Goal: Transaction & Acquisition: Obtain resource

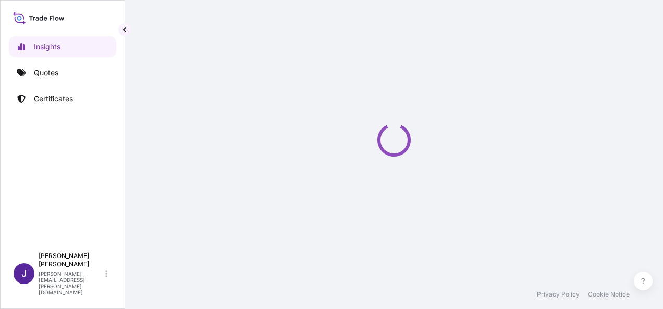
select select "2025"
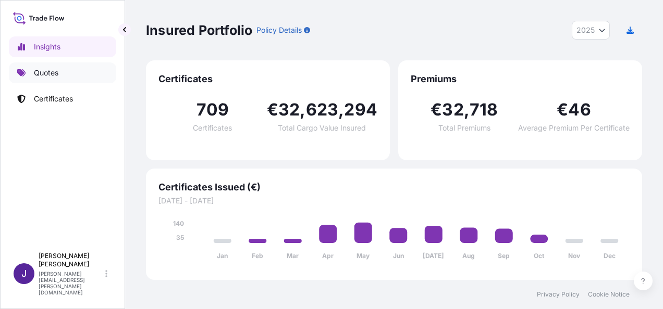
click at [63, 74] on link "Quotes" at bounding box center [62, 73] width 107 height 21
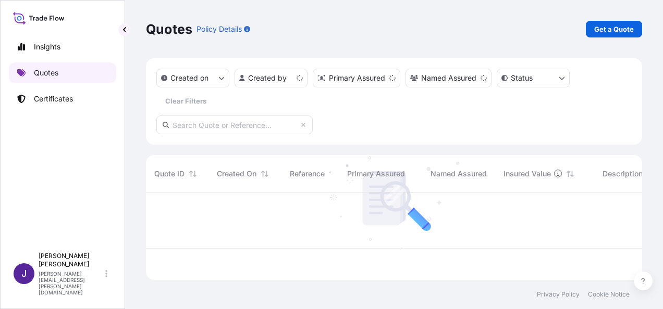
scroll to position [85, 488]
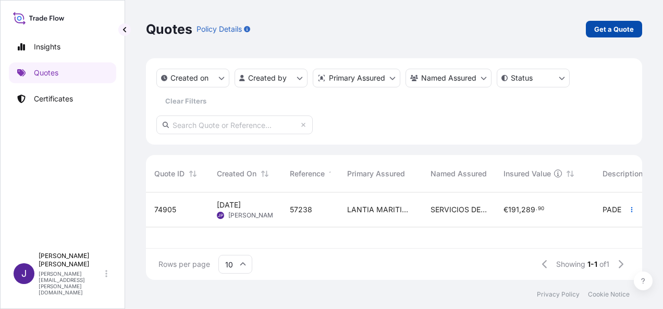
click at [616, 32] on p "Get a Quote" at bounding box center [614, 29] width 40 height 10
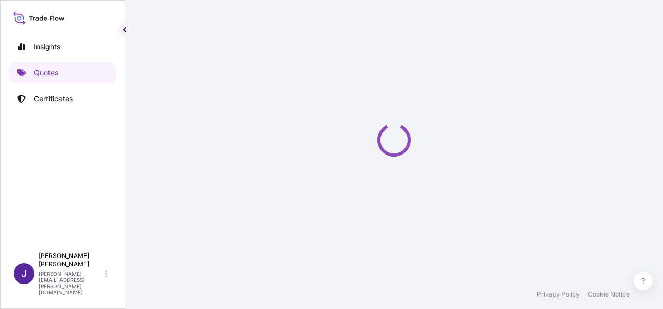
select select "Sea"
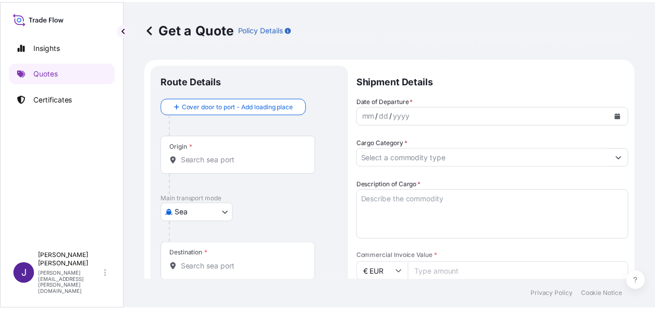
scroll to position [17, 0]
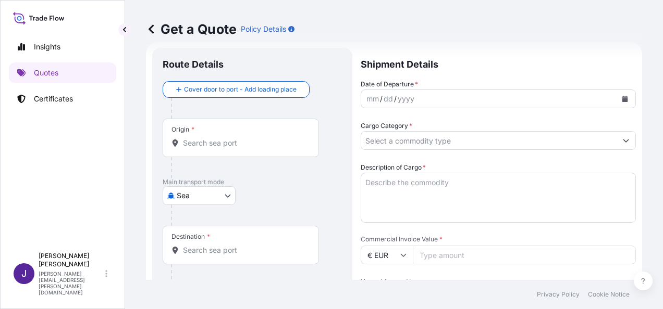
click at [221, 144] on input "Origin *" at bounding box center [244, 143] width 123 height 10
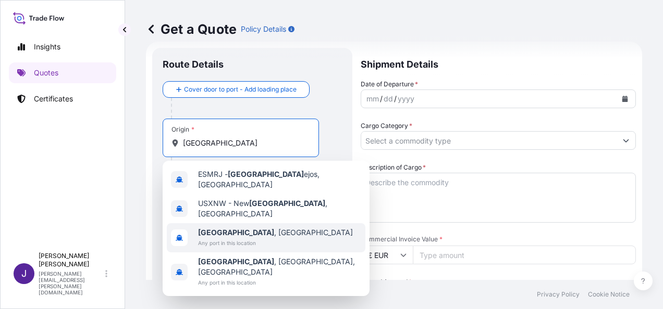
click at [226, 228] on span "[GEOGRAPHIC_DATA] , [GEOGRAPHIC_DATA]" at bounding box center [275, 233] width 155 height 10
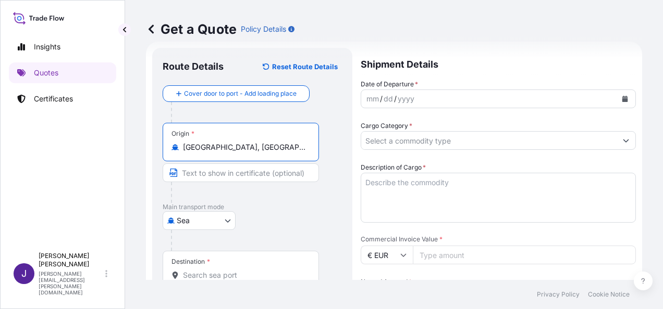
type input "[GEOGRAPHIC_DATA], [GEOGRAPHIC_DATA]"
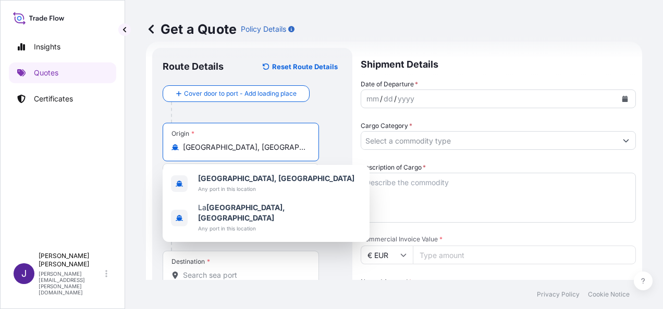
click at [222, 279] on input "Destination *" at bounding box center [244, 275] width 123 height 10
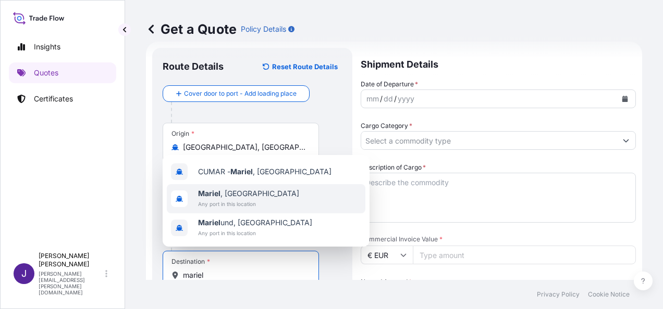
click at [229, 198] on span "Mariel , [GEOGRAPHIC_DATA]" at bounding box center [248, 194] width 101 height 10
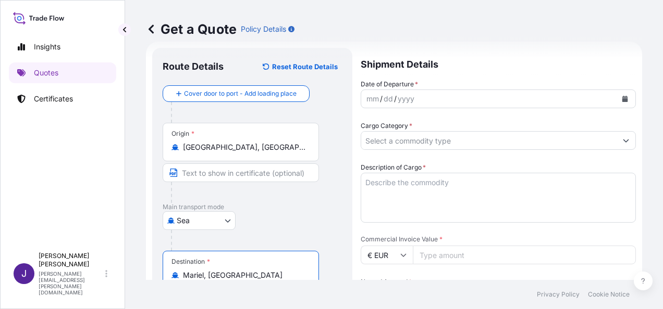
type input "Mariel, [GEOGRAPHIC_DATA]"
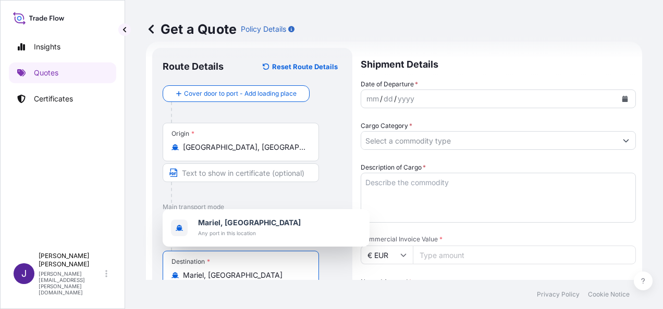
click at [622, 98] on icon "Calendar" at bounding box center [625, 99] width 6 height 6
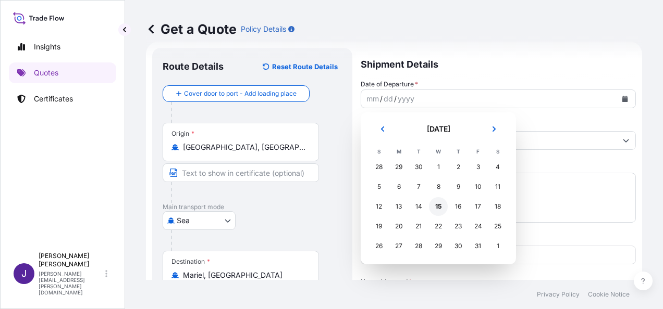
click at [434, 208] on div "15" at bounding box center [438, 206] width 19 height 19
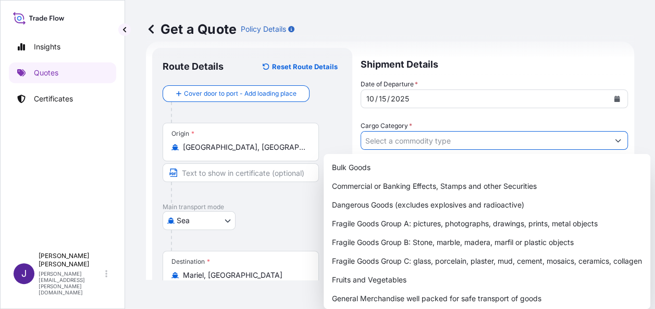
click at [423, 142] on input "Cargo Category *" at bounding box center [484, 140] width 247 height 19
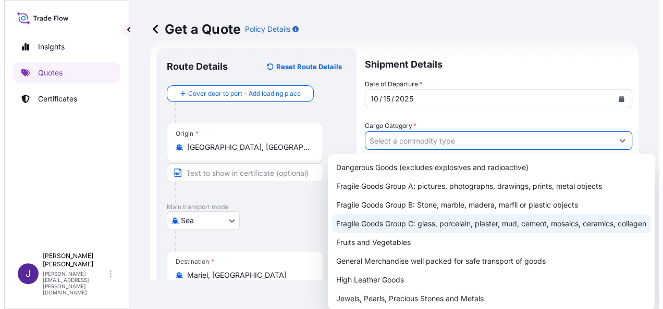
scroll to position [52, 0]
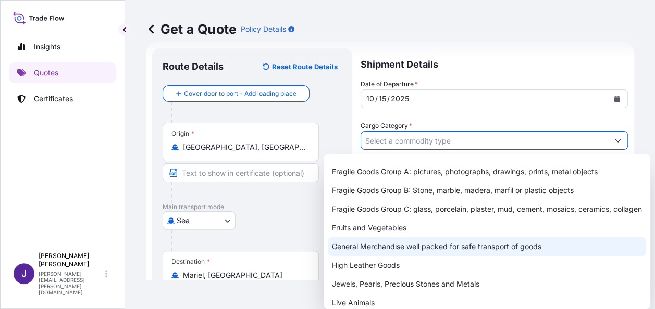
click at [410, 256] on div "General Merchandise well packed for safe transport of goods" at bounding box center [487, 247] width 318 height 19
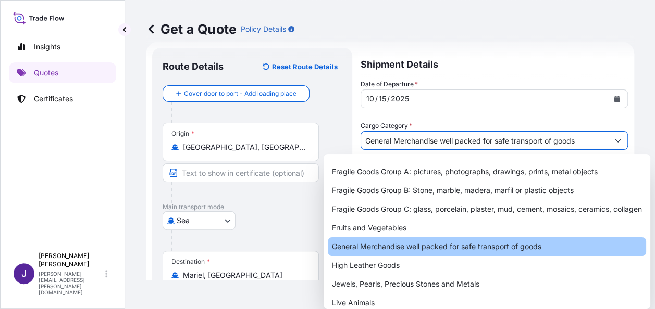
type input "General Merchandise well packed for safe transport of goods"
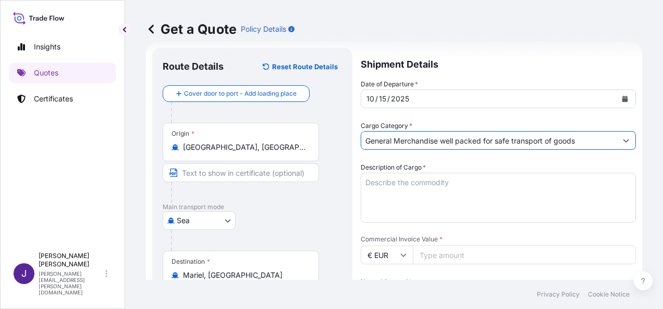
drag, startPoint x: 428, startPoint y: 178, endPoint x: 436, endPoint y: 187, distance: 11.5
click at [429, 177] on textarea "Description of Cargo *" at bounding box center [498, 198] width 275 height 50
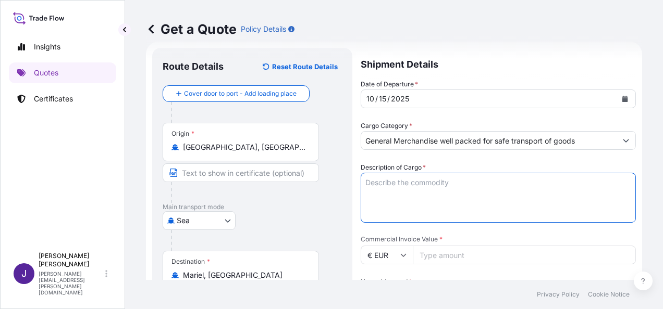
click at [464, 181] on textarea "Description of Cargo *" at bounding box center [498, 198] width 275 height 50
paste textarea "SUMINISTROS ELECTRICOS"
type textarea "SUMINISTROS ELECTRICOS"
click at [472, 258] on input "Commercial Invoice Value *" at bounding box center [524, 255] width 223 height 19
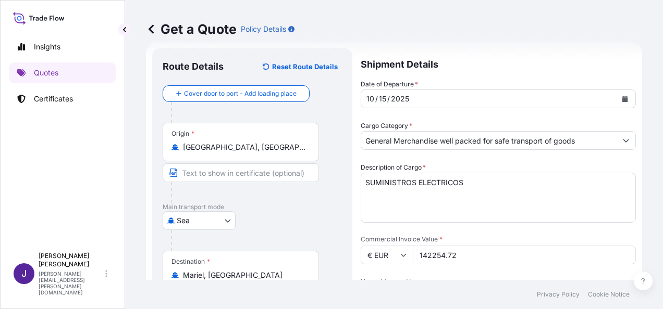
type input "142254.72"
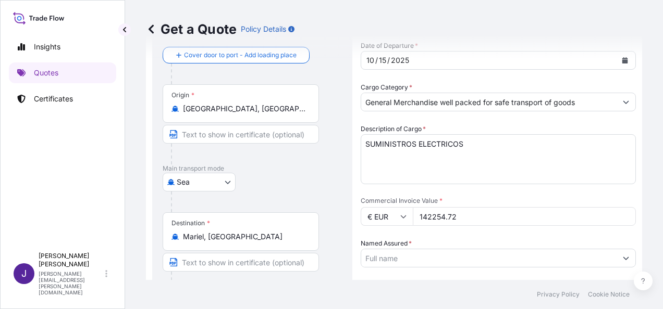
scroll to position [121, 0]
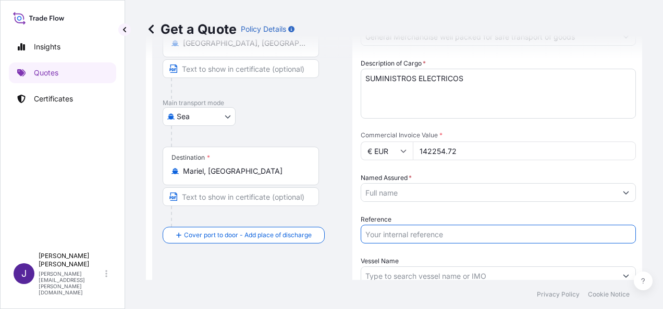
click at [397, 232] on input "Reference" at bounding box center [498, 234] width 275 height 19
type input "58119"
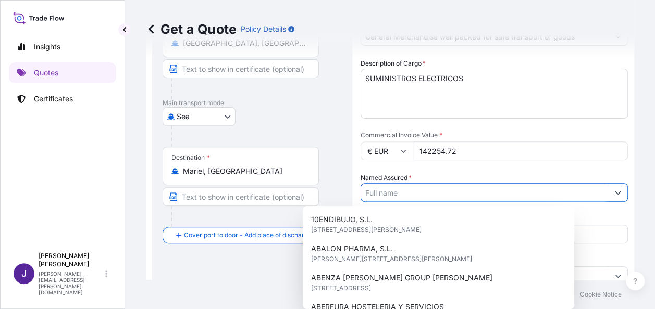
click at [411, 194] on input "Named Assured *" at bounding box center [484, 192] width 247 height 19
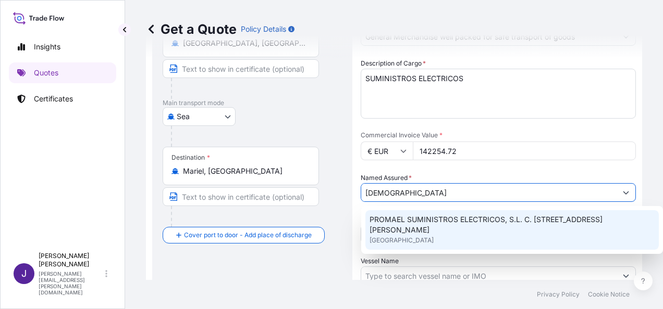
click at [406, 224] on span "PROMAEL SUMINISTROS ELECTRICOS, S.L. C. [STREET_ADDRESS][PERSON_NAME]" at bounding box center [511, 225] width 285 height 21
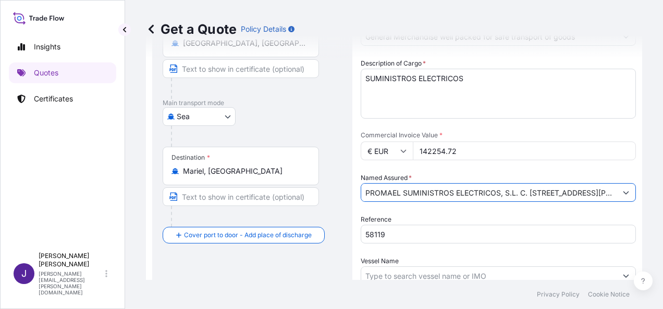
type input "PROMAEL SUMINISTROS ELECTRICOS, S.L. C. [STREET_ADDRESS][PERSON_NAME]"
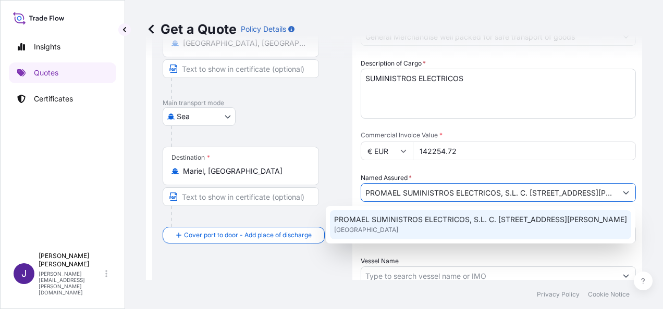
drag, startPoint x: 316, startPoint y: 118, endPoint x: 334, endPoint y: 144, distance: 32.1
click at [316, 117] on div "[GEOGRAPHIC_DATA]" at bounding box center [252, 116] width 179 height 19
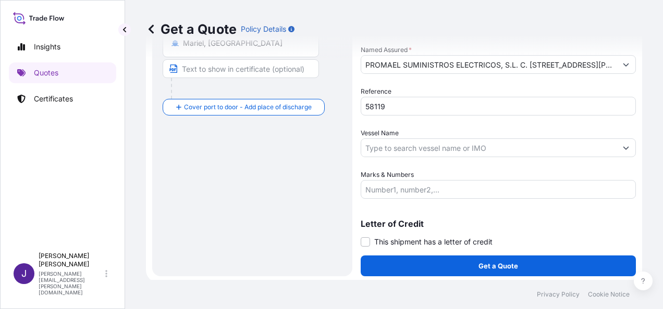
scroll to position [251, 0]
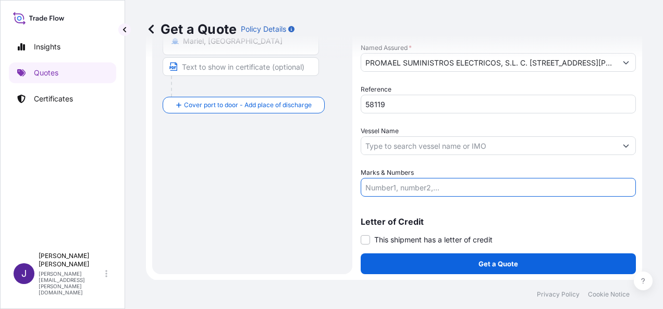
click at [392, 189] on input "Marks & Numbers" at bounding box center [498, 187] width 275 height 19
paste input "5 BULTOS; 1047kg; 7.754M3"
type input "5 BULTOS; 1047kg; 7.754M3"
click at [431, 146] on input "Vessel Name" at bounding box center [488, 146] width 255 height 19
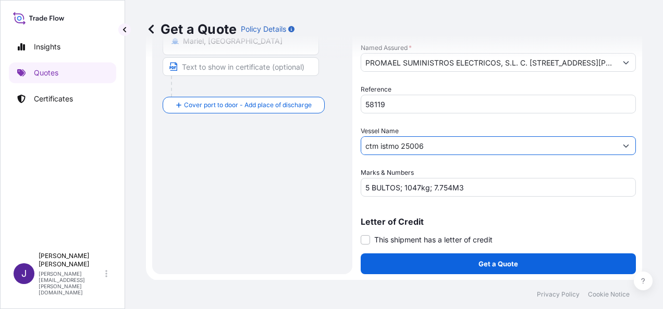
drag, startPoint x: 441, startPoint y: 147, endPoint x: 272, endPoint y: 142, distance: 168.9
click at [272, 142] on form "Route Details Reset Route Details Cover door to port - Add loading place Place …" at bounding box center [394, 44] width 496 height 474
paste input "CTM ISTMO"
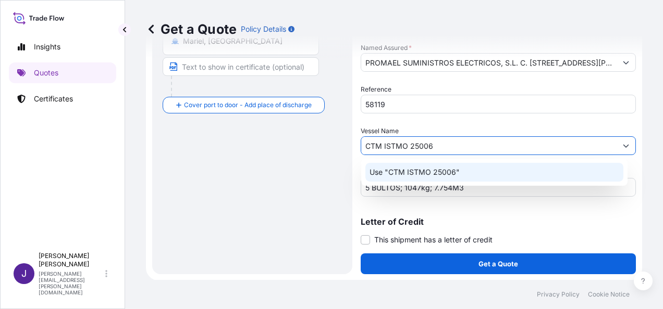
click at [420, 170] on p "Use "CTM ISTMO 25006"" at bounding box center [414, 172] width 90 height 10
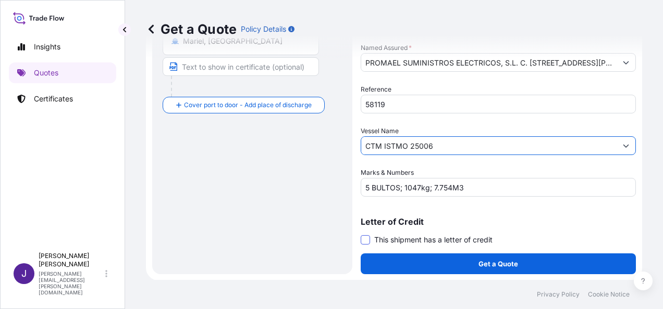
type input "CTM ISTMO 25006"
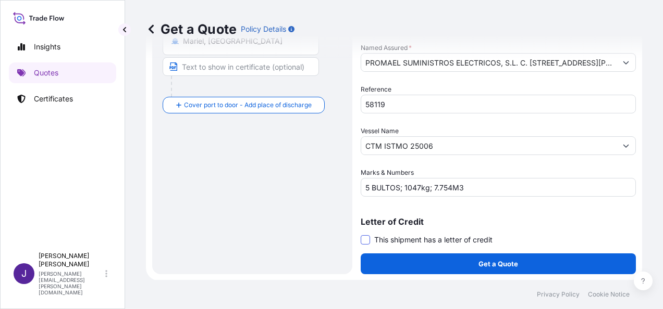
click at [363, 238] on span at bounding box center [365, 240] width 9 height 9
click at [361, 234] on input "This shipment has a letter of credit" at bounding box center [361, 234] width 0 height 0
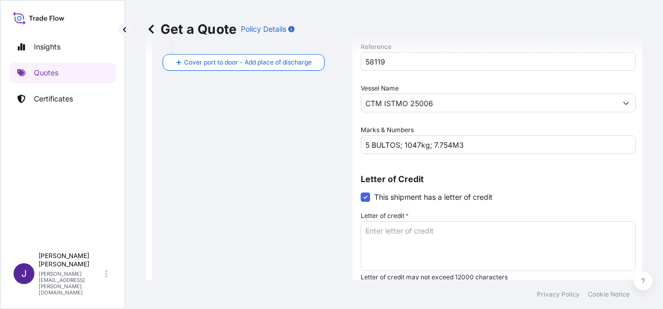
scroll to position [330, 0]
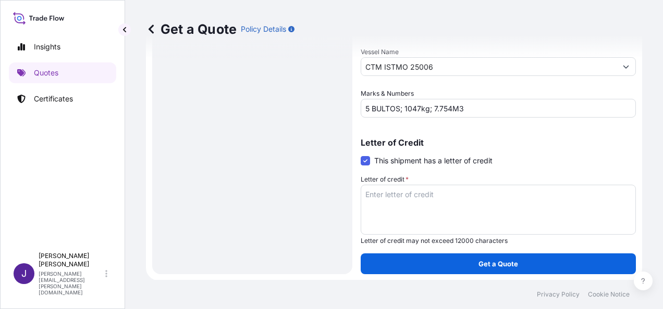
click at [388, 192] on textarea "Letter of credit *" at bounding box center [498, 210] width 275 height 50
paste textarea "MIRAMAR S.A. [GEOGRAPHIC_DATA], 1ER PISO [GEOGRAPHIC_DATA] E/76 Y 80"
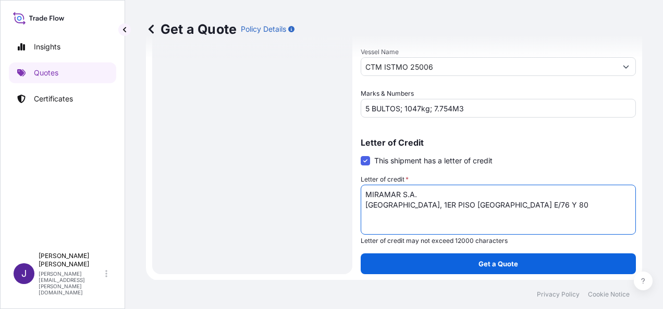
type textarea "MIRAMAR S.A. [GEOGRAPHIC_DATA], 1ER PISO [GEOGRAPHIC_DATA] E/76 Y 80"
click at [203, 166] on div "Route Details Reset Route Details Cover door to port - Add loading place Place …" at bounding box center [252, 4] width 179 height 519
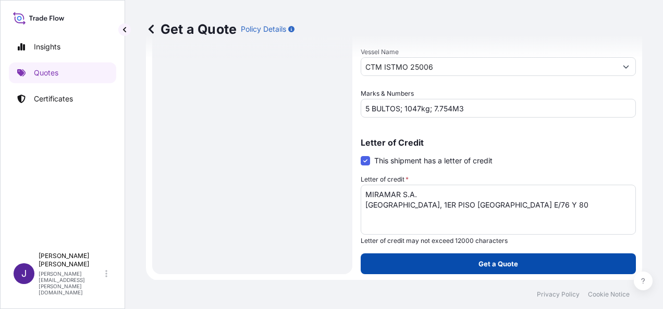
click at [498, 266] on p "Get a Quote" at bounding box center [498, 264] width 40 height 10
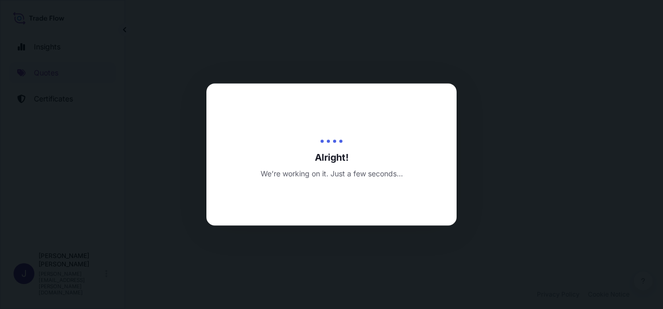
select select "Sea"
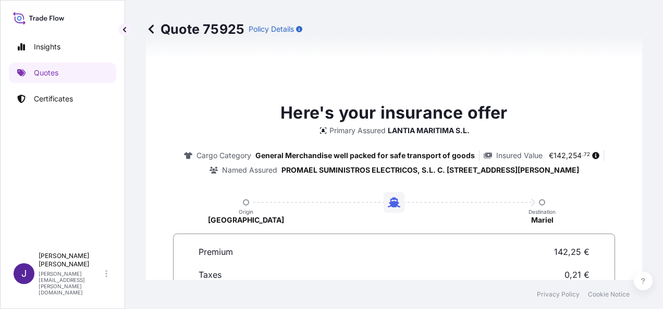
scroll to position [819, 0]
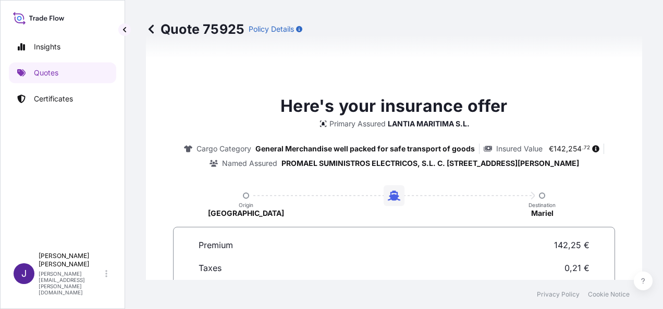
drag, startPoint x: 660, startPoint y: 275, endPoint x: 377, endPoint y: 267, distance: 283.0
click at [377, 267] on div "Premium 142,25 € Taxes 0,21 €" at bounding box center [394, 261] width 416 height 50
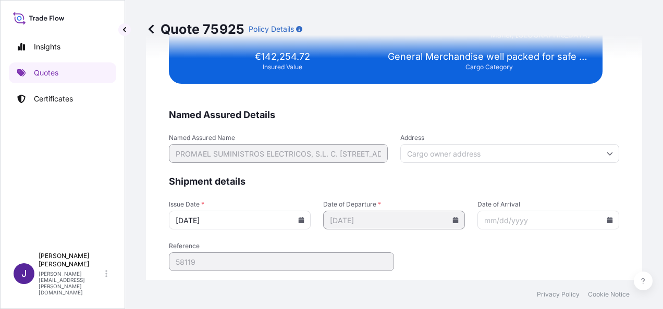
scroll to position [2195, 0]
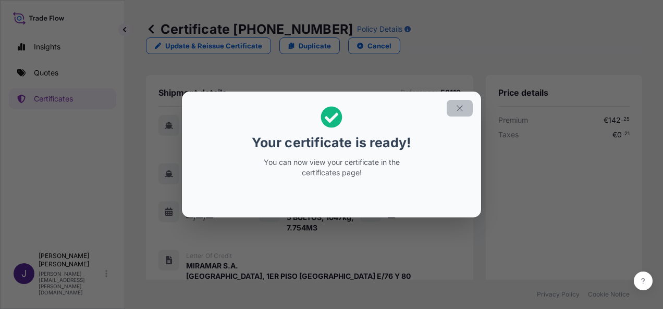
click at [459, 109] on icon "button" at bounding box center [459, 108] width 6 height 6
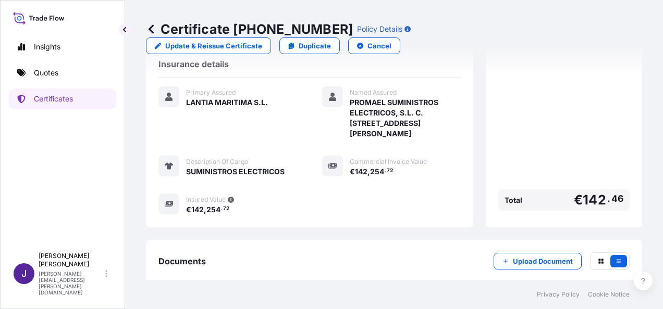
scroll to position [289, 0]
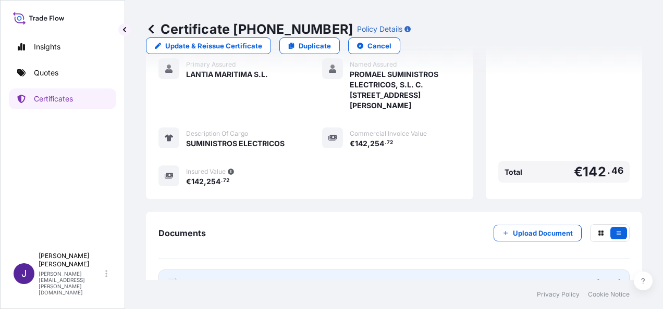
click at [343, 270] on link "PDF Certificate [DATE]" at bounding box center [393, 283] width 471 height 27
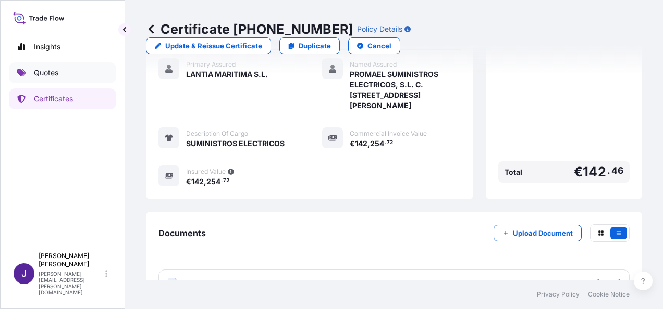
click at [48, 76] on p "Quotes" at bounding box center [46, 73] width 24 height 10
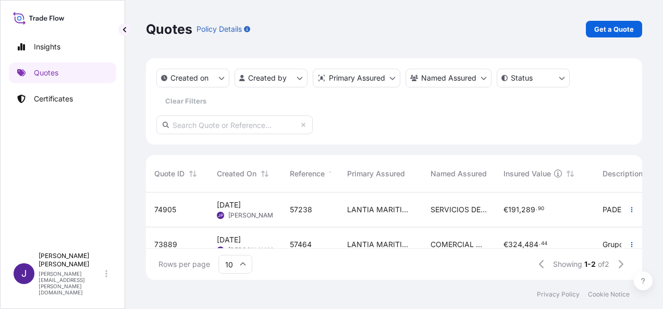
scroll to position [22, 0]
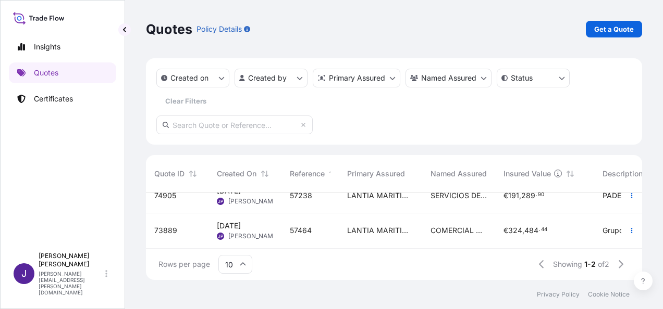
click at [159, 226] on span "73889" at bounding box center [165, 231] width 23 height 10
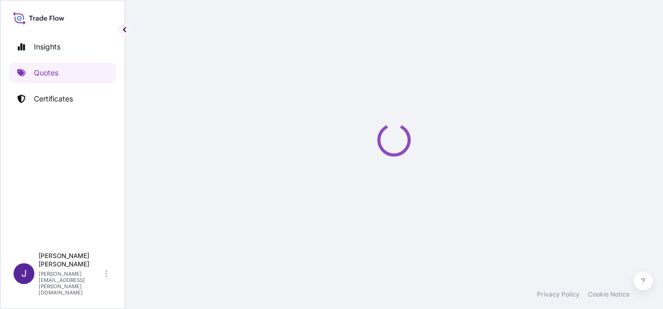
select select "Sea"
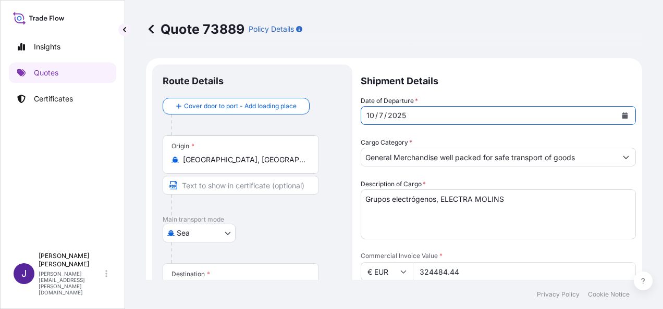
click at [622, 118] on icon "Calendar" at bounding box center [625, 116] width 6 height 6
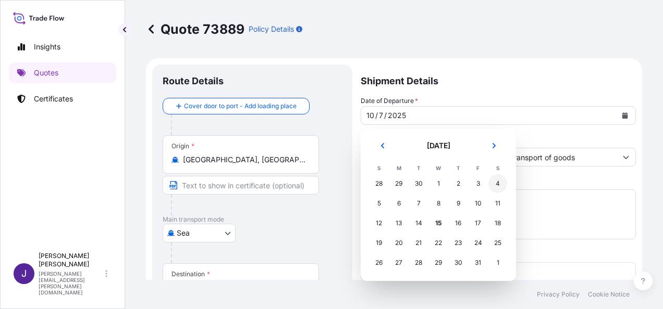
click at [497, 181] on div "4" at bounding box center [497, 184] width 19 height 19
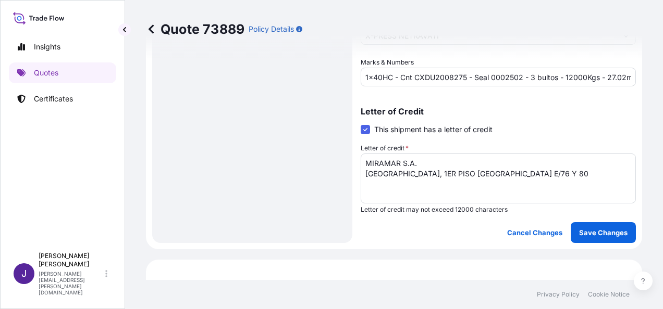
scroll to position [365, 0]
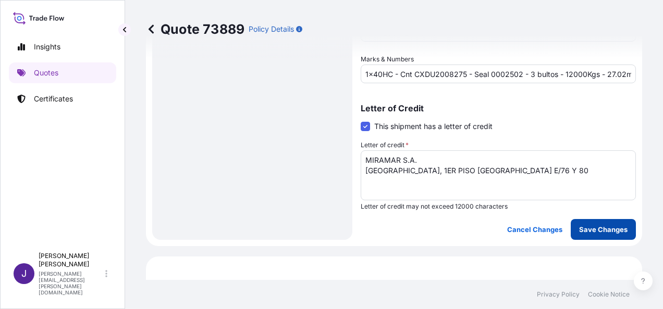
click at [596, 227] on p "Save Changes" at bounding box center [603, 230] width 48 height 10
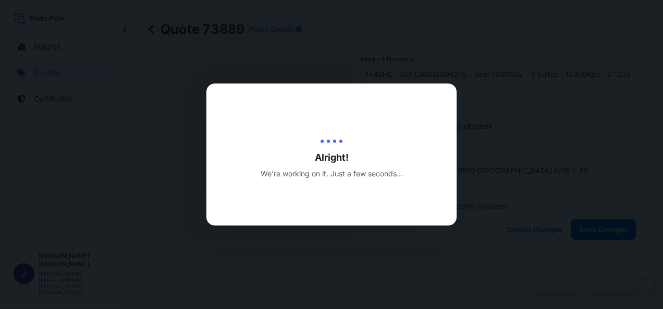
type input "[DATE]"
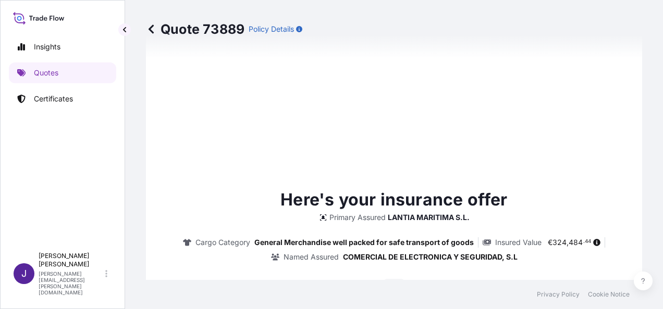
select select "Sea"
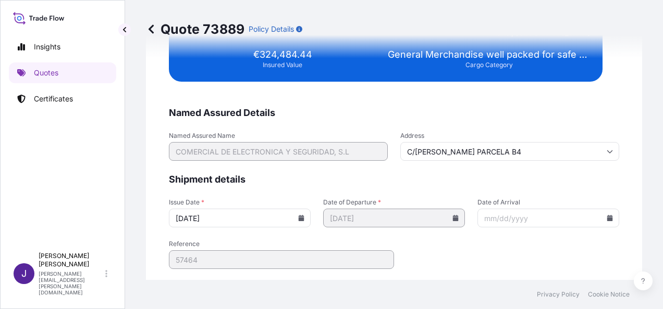
scroll to position [2195, 0]
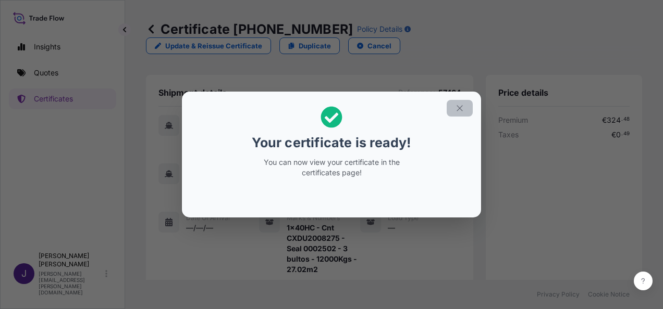
click at [456, 106] on icon "button" at bounding box center [459, 108] width 9 height 9
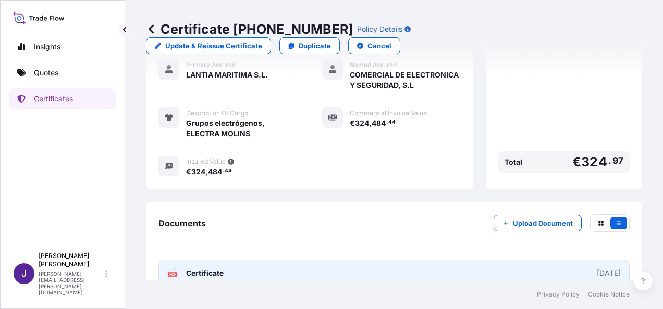
scroll to position [330, 0]
click at [365, 259] on link "PDF Certificate [DATE]" at bounding box center [393, 272] width 471 height 27
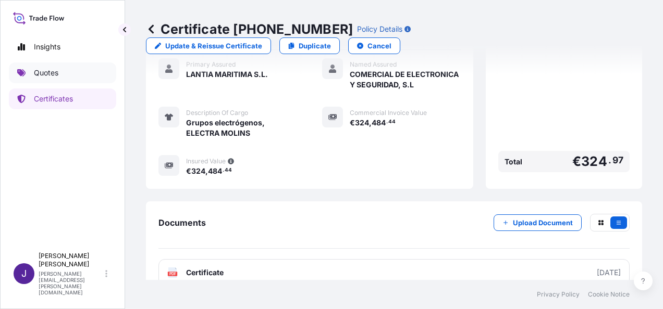
click at [51, 73] on p "Quotes" at bounding box center [46, 73] width 24 height 10
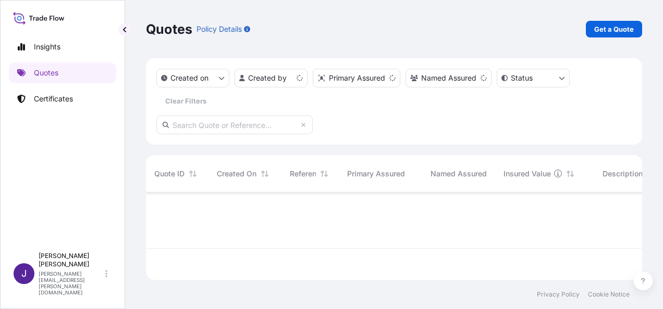
scroll to position [85, 488]
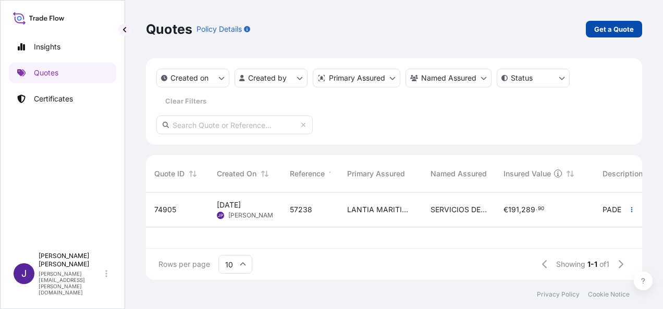
click at [606, 35] on link "Get a Quote" at bounding box center [614, 29] width 56 height 17
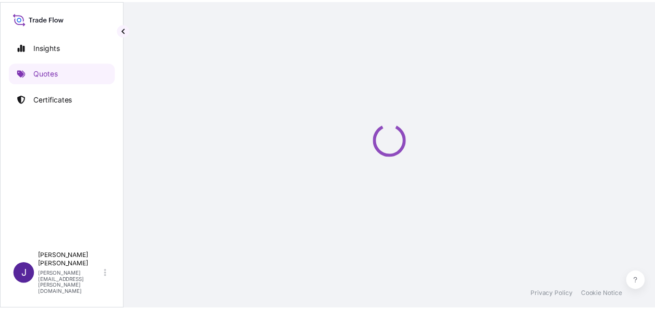
scroll to position [17, 0]
select select "Sea"
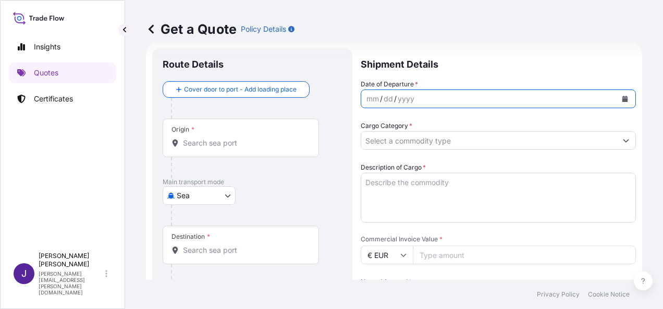
click at [616, 98] on button "Calendar" at bounding box center [624, 99] width 17 height 17
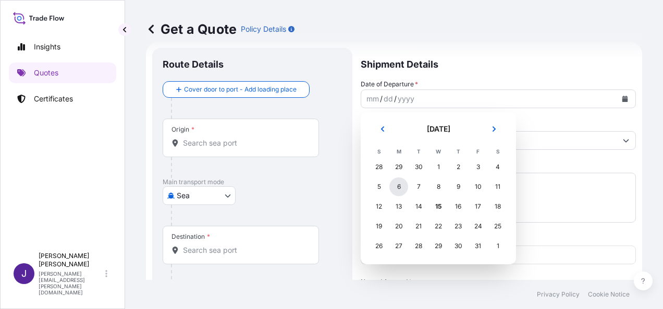
click at [398, 186] on div "6" at bounding box center [398, 187] width 19 height 19
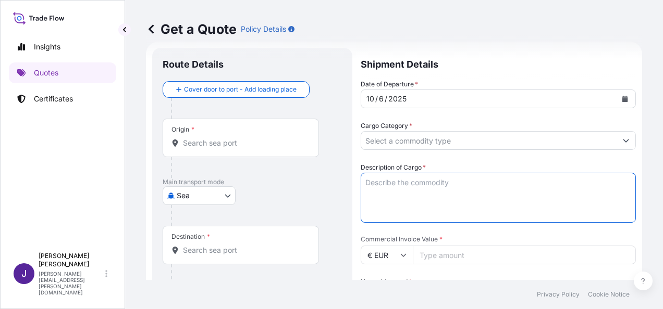
click at [404, 183] on textarea "Description of Cargo *" at bounding box center [498, 198] width 275 height 50
paste textarea "TABLET DEDUSTOR"
type textarea "TABLET DEDUSTOR"
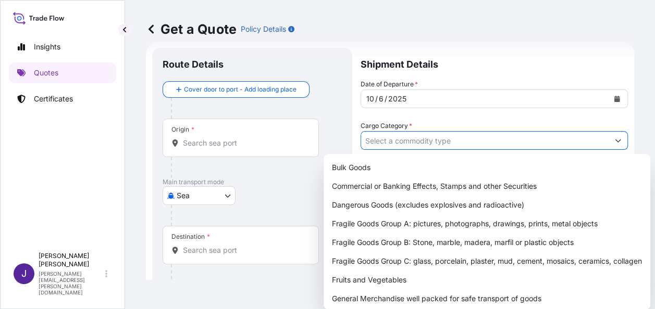
click at [419, 144] on input "Cargo Category *" at bounding box center [484, 140] width 247 height 19
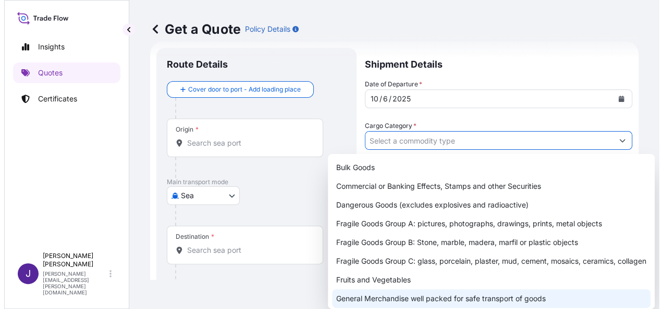
scroll to position [52, 0]
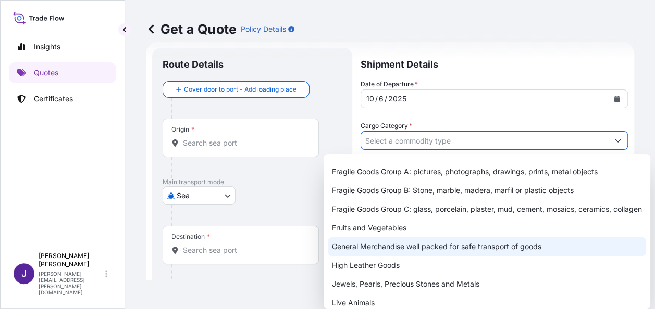
click at [380, 254] on div "General Merchandise well packed for safe transport of goods" at bounding box center [487, 247] width 318 height 19
type input "General Merchandise well packed for safe transport of goods"
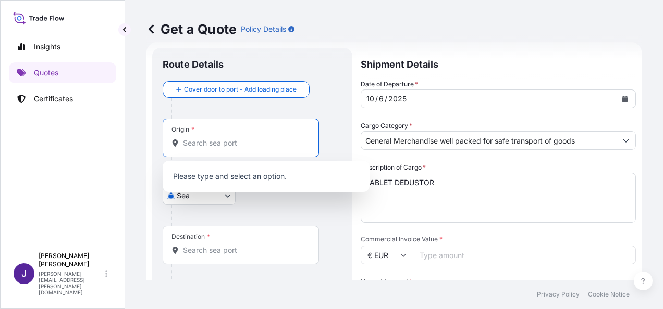
click at [229, 141] on input "Origin *" at bounding box center [244, 143] width 123 height 10
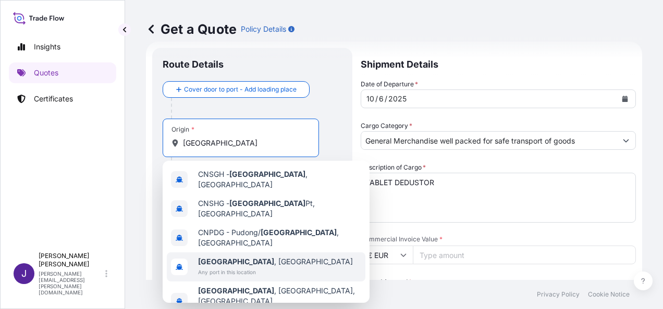
click at [226, 267] on span "Any port in this location" at bounding box center [275, 272] width 155 height 10
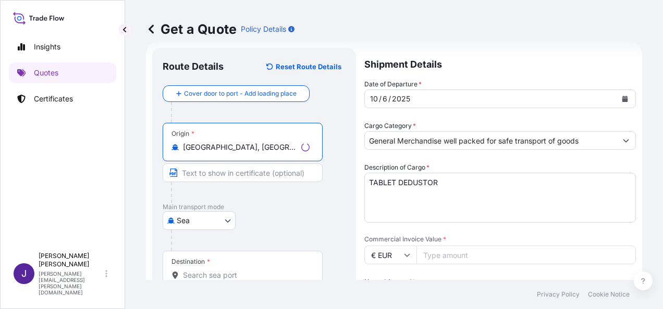
type input "[GEOGRAPHIC_DATA], [GEOGRAPHIC_DATA]"
click at [202, 277] on input "Destination *" at bounding box center [246, 275] width 127 height 10
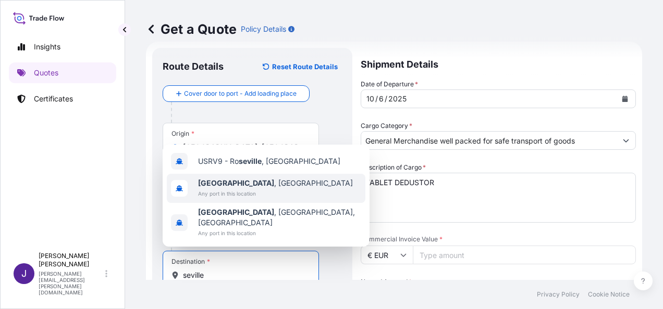
click at [227, 189] on span "[GEOGRAPHIC_DATA] , [GEOGRAPHIC_DATA]" at bounding box center [275, 183] width 155 height 10
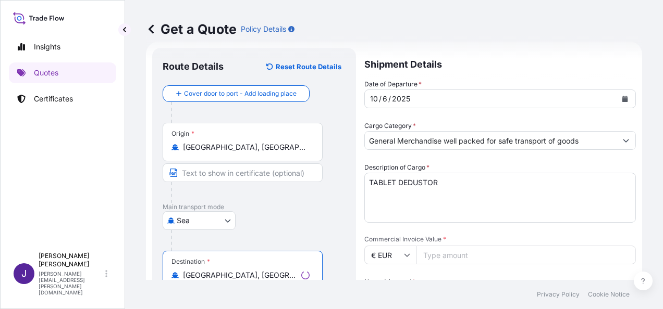
type input "[GEOGRAPHIC_DATA], [GEOGRAPHIC_DATA]"
click at [454, 256] on input "Commercial Invoice Value *" at bounding box center [525, 255] width 219 height 19
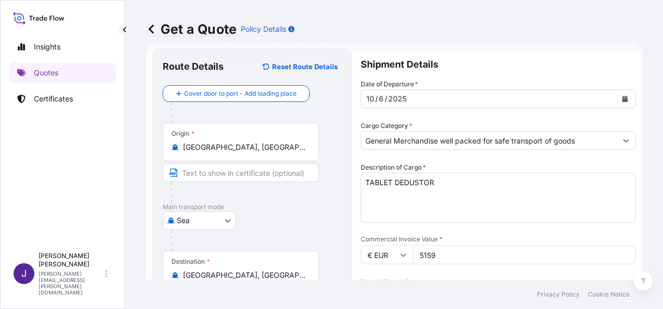
type input "5159"
click at [432, 269] on div "Date of Departure * [DATE] Cargo Category * General Merchandise well packed for…" at bounding box center [498, 255] width 275 height 352
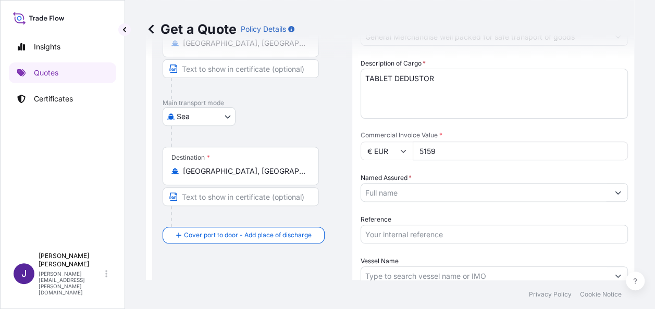
click at [410, 187] on input "Named Assured *" at bounding box center [484, 192] width 247 height 19
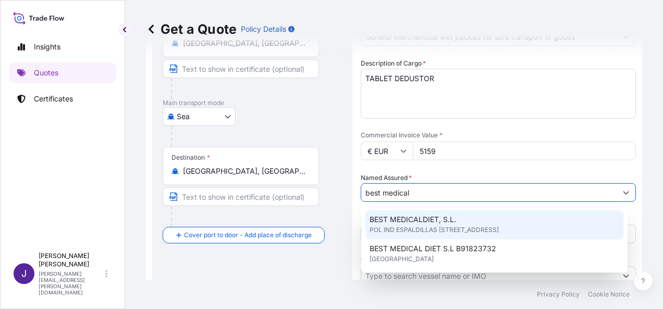
click at [424, 227] on span "POL IND ESPALDILLAS [STREET_ADDRESS]" at bounding box center [433, 230] width 129 height 10
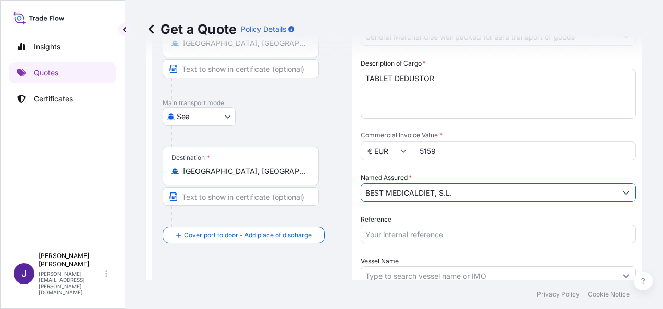
type input "BEST MEDICALDIET, S.L."
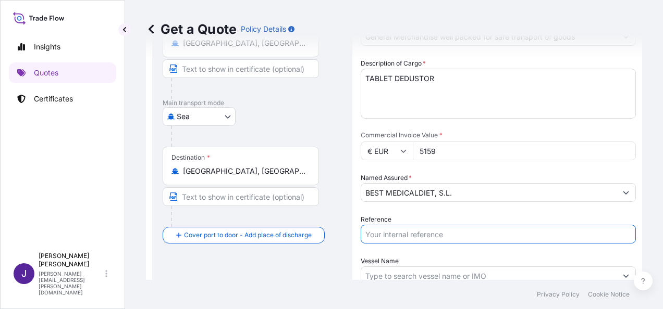
click at [425, 235] on input "Reference" at bounding box center [498, 234] width 275 height 19
type input "56939"
click at [423, 277] on input "Vessel Name" at bounding box center [488, 276] width 255 height 19
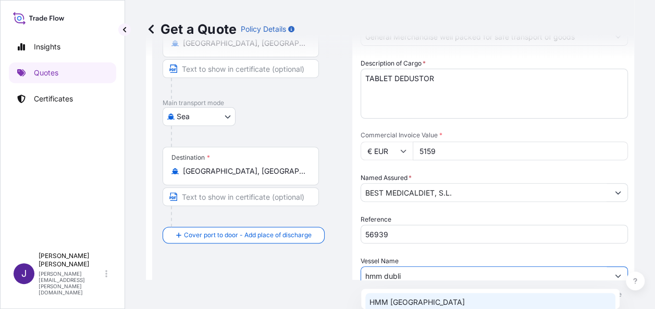
click at [405, 303] on p "HMM [GEOGRAPHIC_DATA]" at bounding box center [416, 303] width 95 height 10
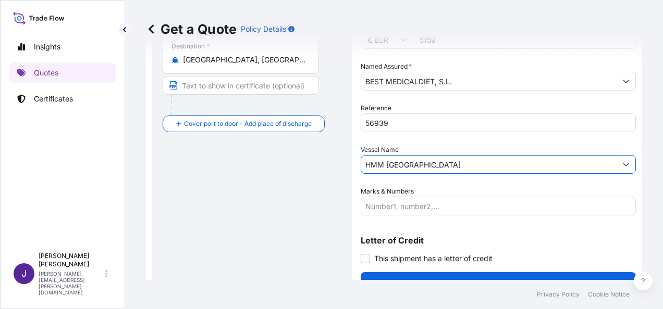
scroll to position [251, 0]
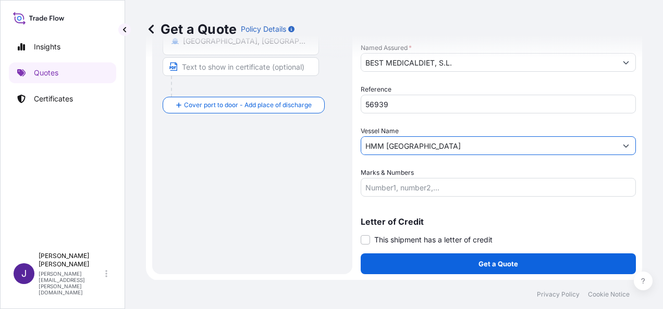
type input "HMM [GEOGRAPHIC_DATA]"
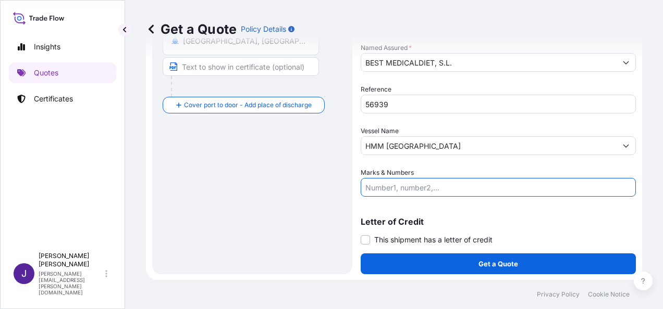
click at [478, 188] on input "Marks & Numbers" at bounding box center [498, 187] width 275 height 19
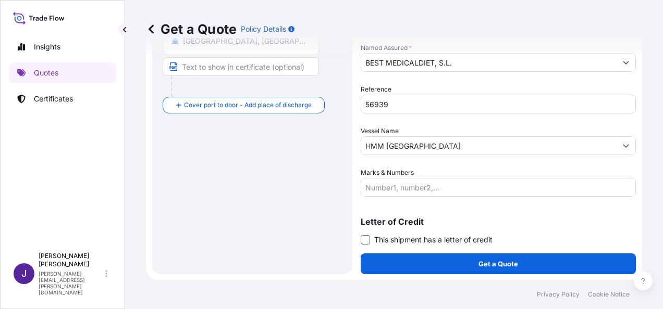
click at [363, 238] on span at bounding box center [365, 240] width 9 height 9
click at [361, 234] on input "This shipment has a letter of credit" at bounding box center [361, 234] width 0 height 0
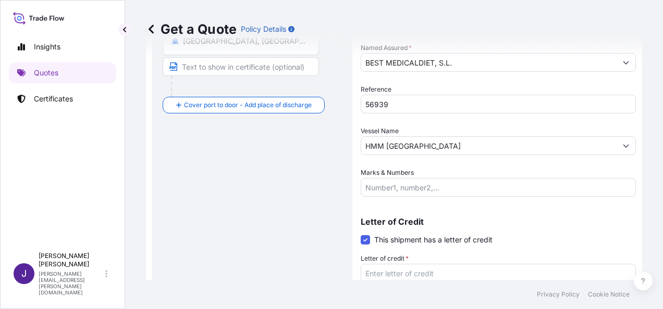
click at [401, 276] on textarea "Letter of credit *" at bounding box center [498, 289] width 275 height 50
paste textarea "BEST MEDICAL DIET S.L. POL IND ESPALDILLAS C/ESPALDILLAS SIETE 2-4"
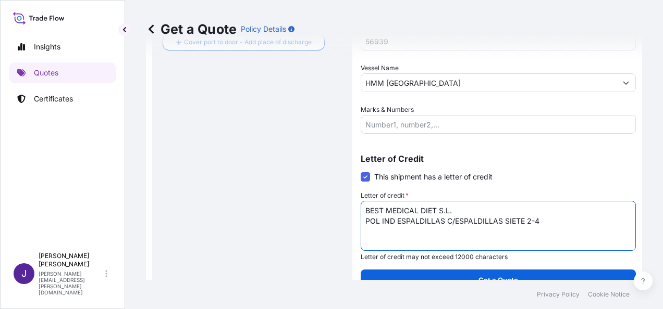
scroll to position [330, 0]
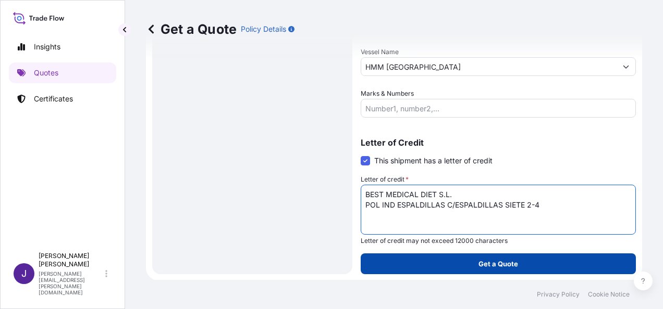
type textarea "BEST MEDICAL DIET S.L. POL IND ESPALDILLAS C/ESPALDILLAS SIETE 2-4"
click at [486, 265] on p "Get a Quote" at bounding box center [498, 264] width 40 height 10
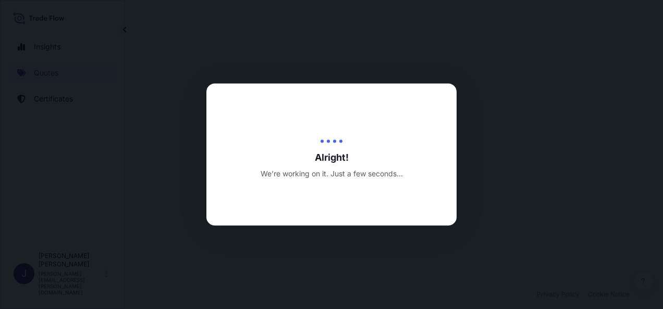
select select "Sea"
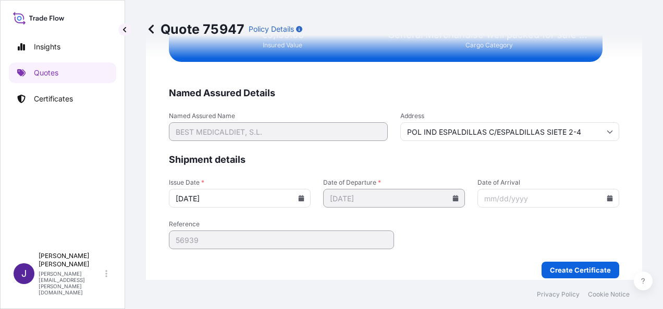
scroll to position [2195, 0]
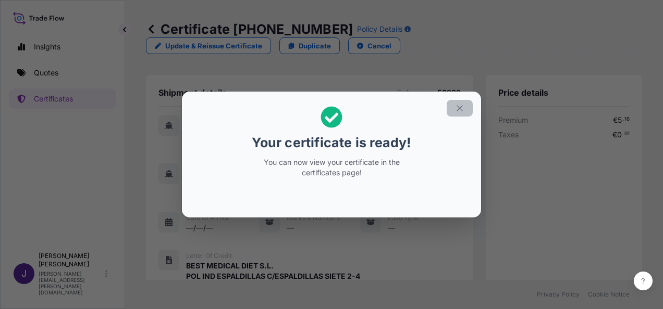
click at [461, 113] on icon "button" at bounding box center [459, 108] width 9 height 9
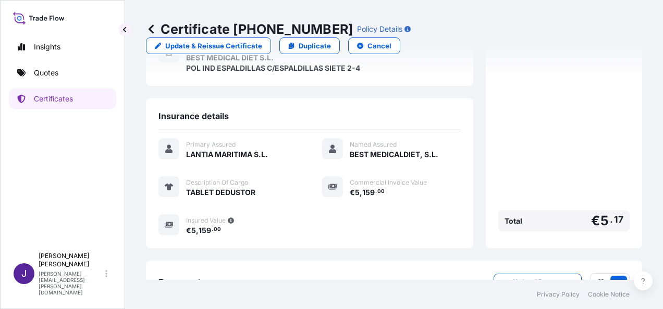
scroll to position [247, 0]
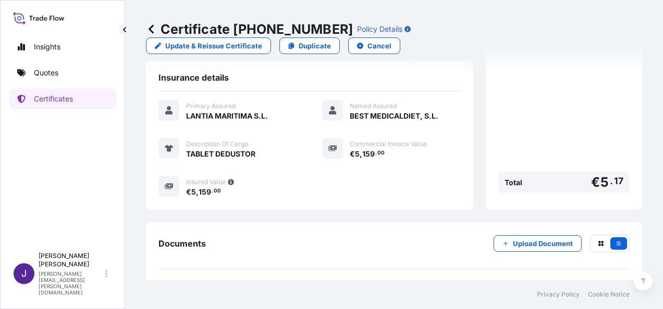
click at [271, 280] on link "PDF Certificate [DATE]" at bounding box center [393, 293] width 471 height 27
click at [46, 75] on p "Quotes" at bounding box center [46, 73] width 24 height 10
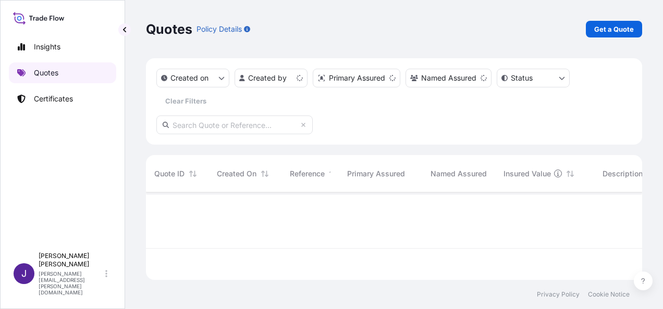
scroll to position [85, 488]
